Goal: Information Seeking & Learning: Learn about a topic

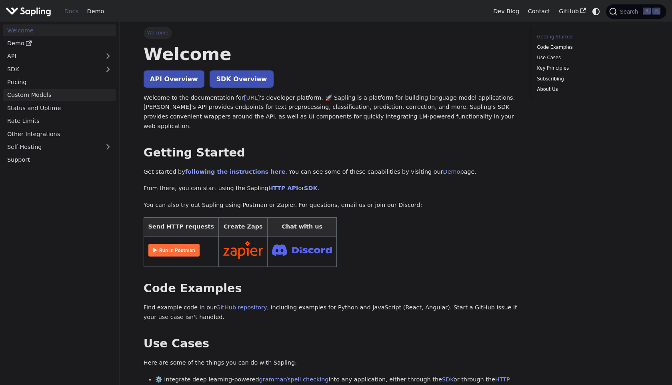
click at [62, 96] on link "Custom Models" at bounding box center [59, 95] width 113 height 12
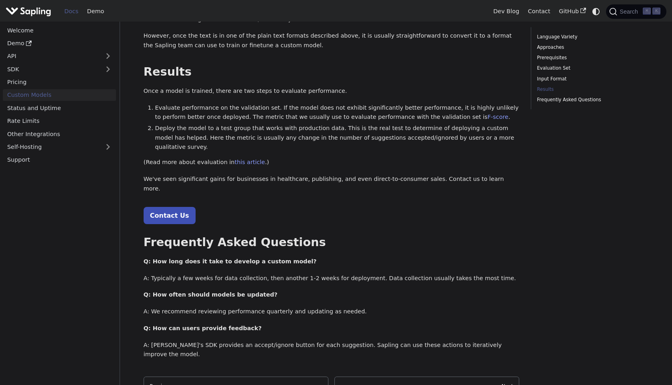
scroll to position [779, 0]
